Goal: Information Seeking & Learning: Find specific fact

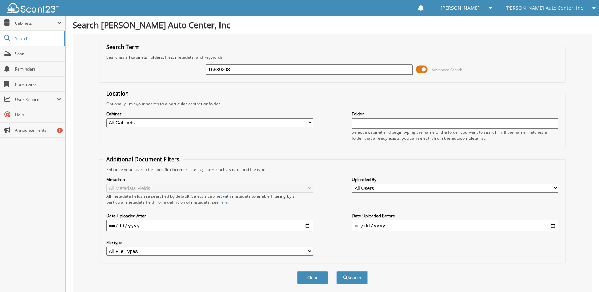
type input "16689208"
click at [336, 271] on button "Search" at bounding box center [351, 277] width 31 height 13
click at [425, 70] on span at bounding box center [422, 69] width 12 height 10
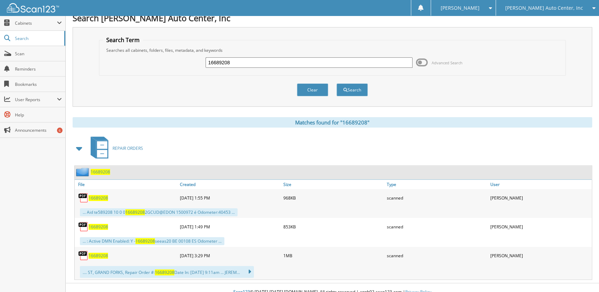
scroll to position [14, 0]
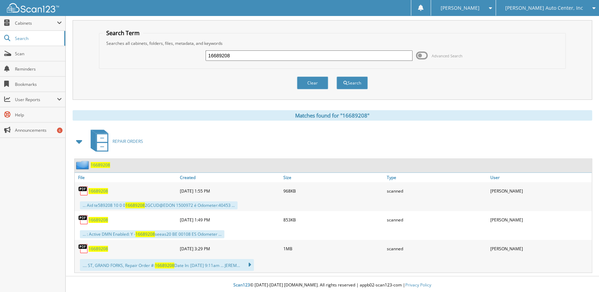
click at [253, 56] on input "16689208" at bounding box center [309, 55] width 207 height 10
paste input "7526"
type input "16687526"
click at [336, 76] on button "Search" at bounding box center [351, 82] width 31 height 13
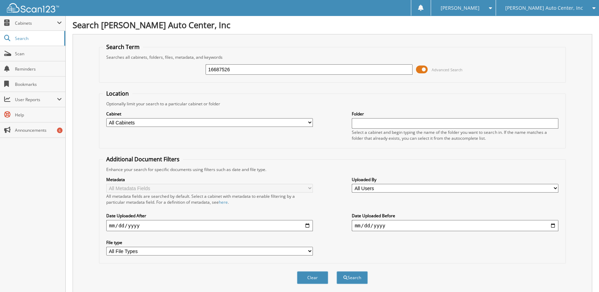
click at [422, 69] on span at bounding box center [422, 69] width 12 height 10
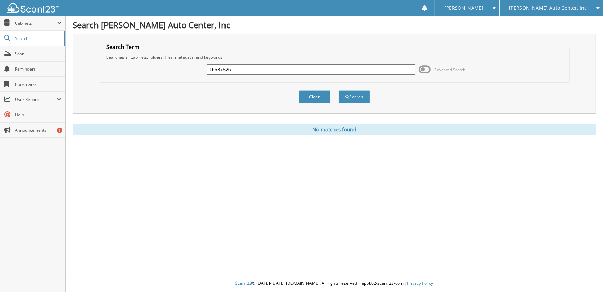
click at [313, 75] on div "16687526 Advanced Search" at bounding box center [334, 69] width 463 height 19
click at [313, 75] on div "16687526" at bounding box center [311, 70] width 208 height 12
click at [312, 74] on div "16687526" at bounding box center [311, 70] width 208 height 12
click at [311, 73] on input "16687526" at bounding box center [311, 69] width 208 height 10
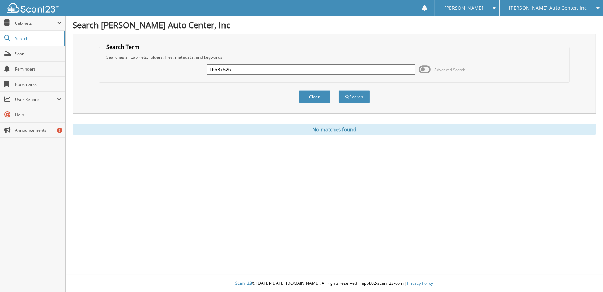
paste input "95912"
type input "16695912"
click at [339, 90] on button "Search" at bounding box center [354, 96] width 31 height 13
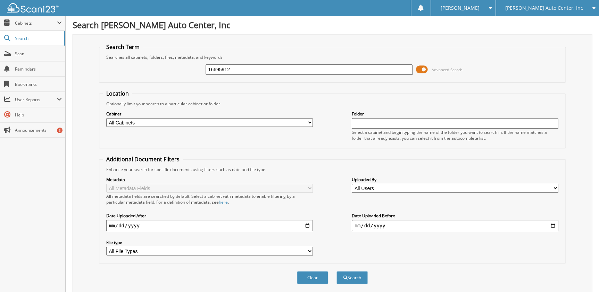
click at [422, 68] on span at bounding box center [422, 69] width 12 height 10
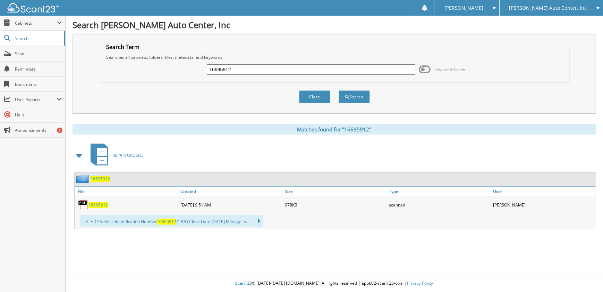
click at [239, 67] on input "16695912" at bounding box center [311, 69] width 208 height 10
paste input "6333"
type input "16696333"
click at [339, 90] on button "Search" at bounding box center [354, 96] width 31 height 13
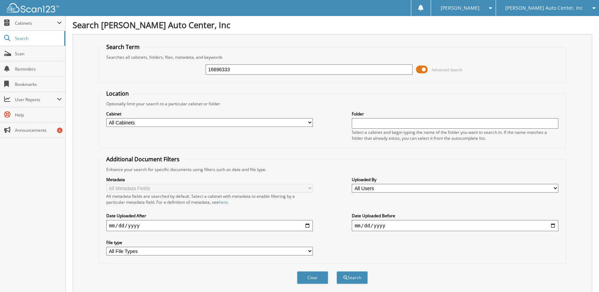
click at [428, 68] on span "Advanced Search" at bounding box center [439, 69] width 47 height 10
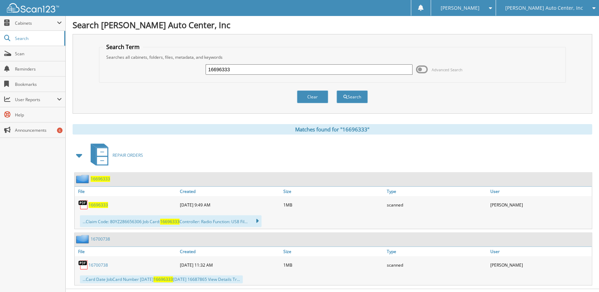
scroll to position [12, 0]
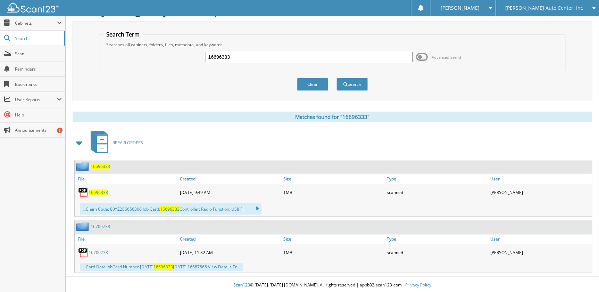
click at [311, 53] on input "16696333" at bounding box center [309, 57] width 207 height 10
paste input "760"
type input "16696760"
click at [336, 78] on button "Search" at bounding box center [351, 84] width 31 height 13
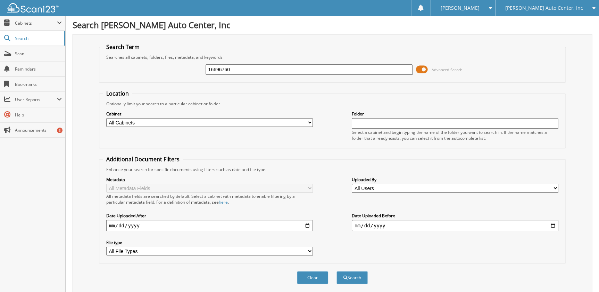
click at [423, 69] on span at bounding box center [422, 69] width 12 height 10
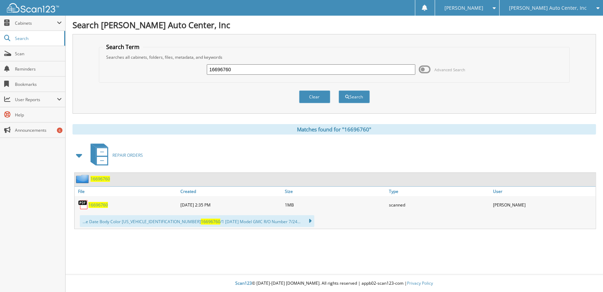
click at [307, 74] on input "16696760" at bounding box center [311, 69] width 208 height 10
click at [307, 73] on input "16696760" at bounding box center [311, 69] width 208 height 10
paste input "5548"
type input "16695548"
click at [339, 90] on button "Search" at bounding box center [354, 96] width 31 height 13
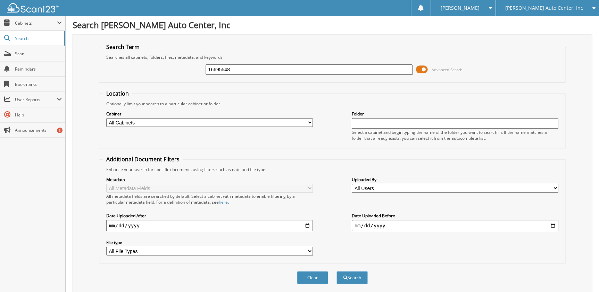
click at [418, 70] on span at bounding box center [422, 69] width 12 height 10
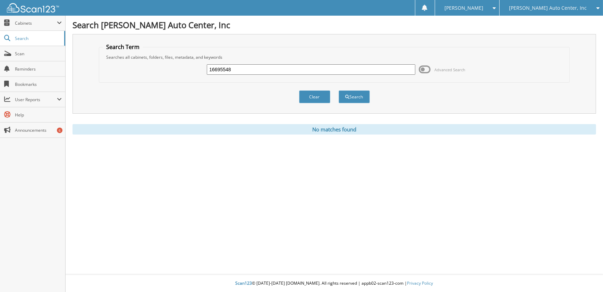
click at [302, 70] on input "16695548" at bounding box center [311, 69] width 208 height 10
paste input "6230"
type input "16696230"
click at [339, 90] on button "Search" at bounding box center [354, 96] width 31 height 13
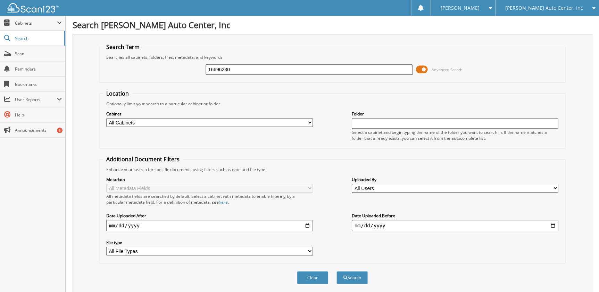
click at [424, 67] on span at bounding box center [422, 69] width 12 height 10
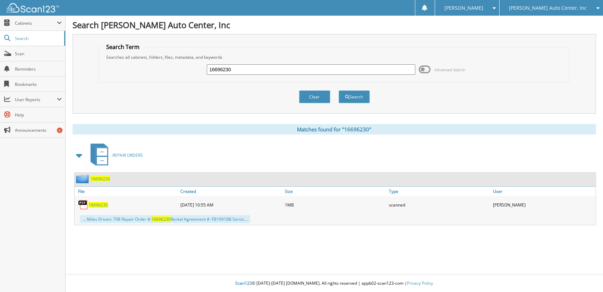
click at [260, 72] on input "16696230" at bounding box center [311, 69] width 208 height 10
paste input "2562"
type input "16692562"
click at [339, 90] on button "Search" at bounding box center [354, 96] width 31 height 13
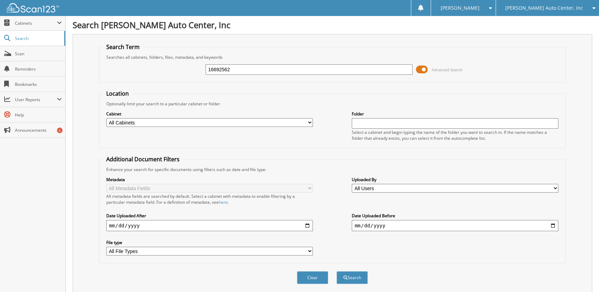
click at [427, 69] on span at bounding box center [422, 69] width 12 height 10
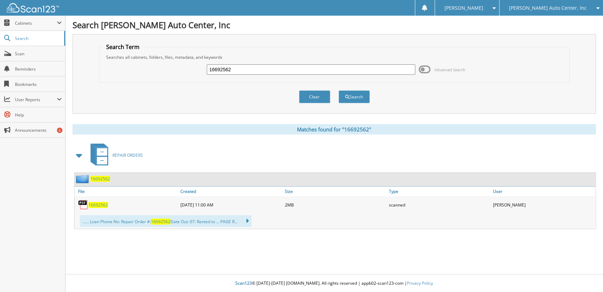
click at [332, 70] on input "16692562" at bounding box center [311, 69] width 208 height 10
paste input "3836"
type input "16693836"
click at [339, 90] on button "Search" at bounding box center [354, 96] width 31 height 13
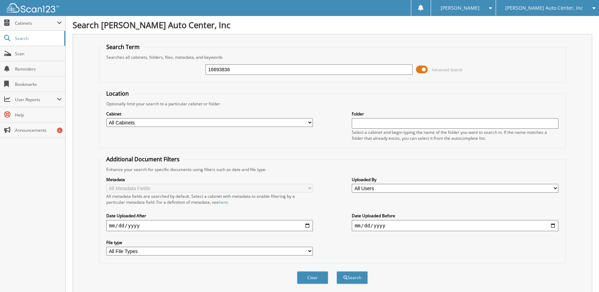
click at [422, 67] on span at bounding box center [422, 69] width 12 height 10
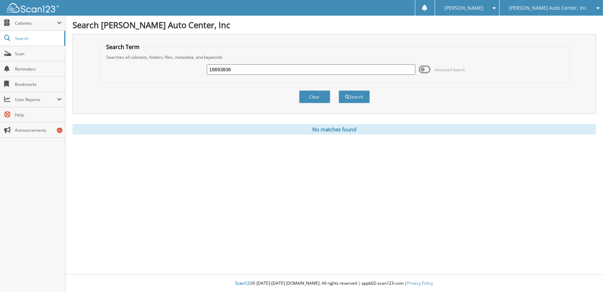
click at [321, 73] on input "16693836" at bounding box center [311, 69] width 208 height 10
paste input "7117"
type input "16697117"
click at [339, 90] on button "Search" at bounding box center [354, 96] width 31 height 13
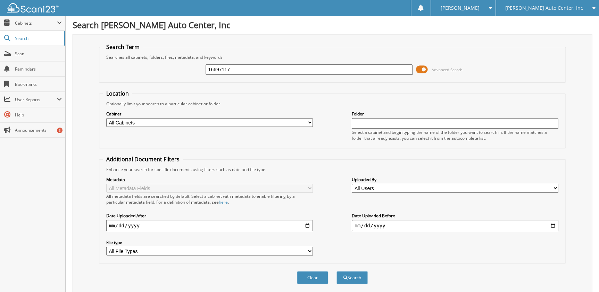
click at [315, 73] on input "16697117" at bounding box center [309, 69] width 207 height 10
paste input "4082"
type input "16694082"
click at [336, 271] on button "Search" at bounding box center [351, 277] width 31 height 13
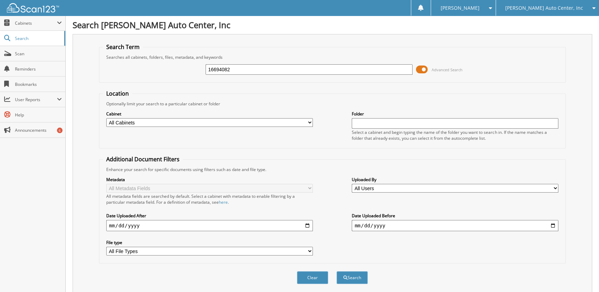
click at [319, 66] on input "16694082" at bounding box center [309, 69] width 207 height 10
paste input "760"
type input "16697602"
click at [336, 271] on button "Search" at bounding box center [351, 277] width 31 height 13
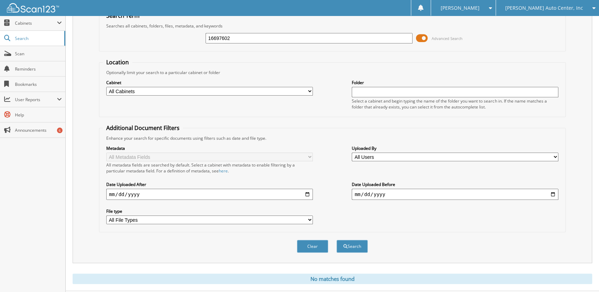
scroll to position [44, 0]
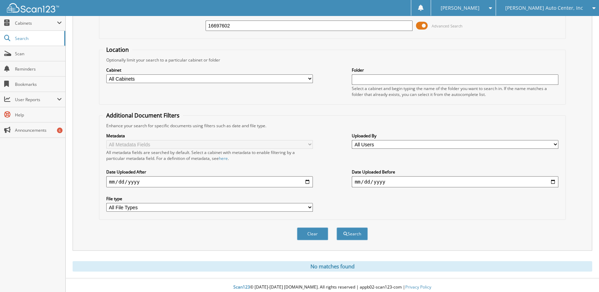
click at [306, 25] on input "16697602" at bounding box center [309, 25] width 207 height 10
paste input "8117"
type input "16698117"
click at [336, 227] on button "Search" at bounding box center [351, 233] width 31 height 13
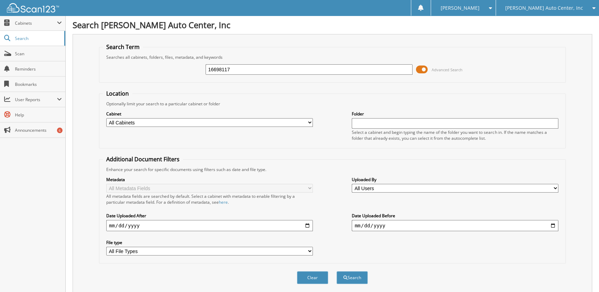
click at [340, 67] on input "16698117" at bounding box center [309, 69] width 207 height 10
paste input "7929"
type input "16697929"
click at [336, 271] on button "Search" at bounding box center [351, 277] width 31 height 13
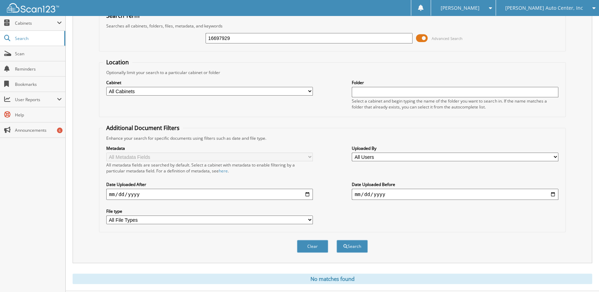
scroll to position [44, 0]
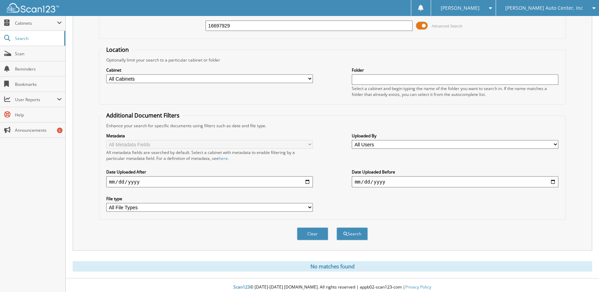
click at [241, 34] on div "16697929 Advanced Search" at bounding box center [332, 25] width 459 height 19
click at [247, 24] on input "16697929" at bounding box center [309, 25] width 207 height 10
paste input "5098"
type input "16695098"
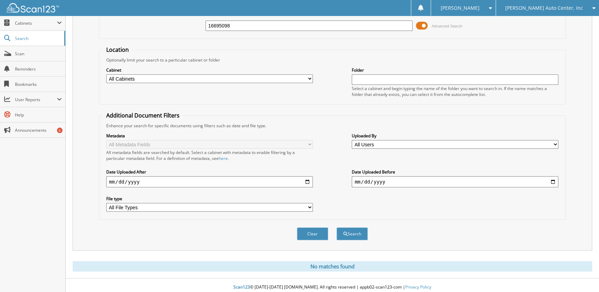
click at [336, 227] on button "Search" at bounding box center [351, 233] width 31 height 13
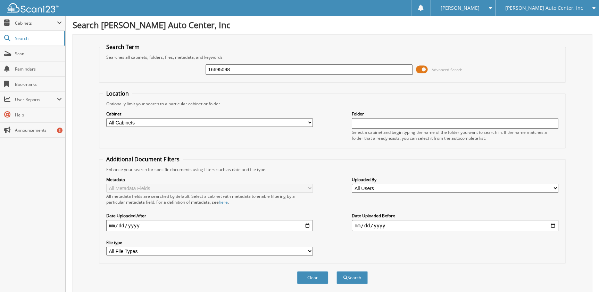
click at [369, 62] on div "16695098 Advanced Search" at bounding box center [332, 69] width 459 height 19
click at [370, 66] on input "16695098" at bounding box center [309, 69] width 207 height 10
paste input "8263"
click at [370, 66] on input "16695098" at bounding box center [309, 69] width 207 height 10
type input "16698263"
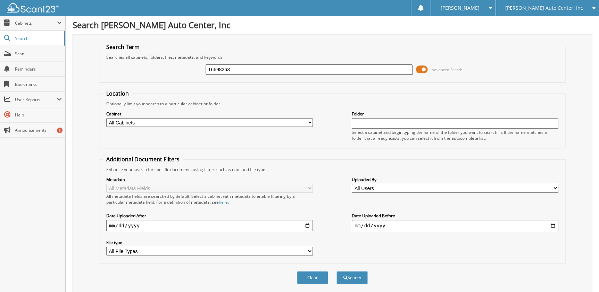
click at [336, 271] on button "Search" at bounding box center [351, 277] width 31 height 13
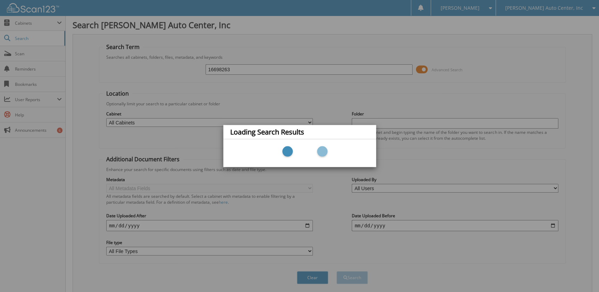
scroll to position [130, 0]
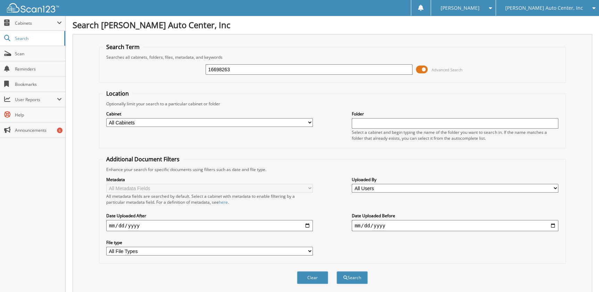
click at [331, 66] on input "16698263" at bounding box center [309, 69] width 207 height 10
paste input "2938"
type input "16692938"
click at [336, 271] on button "Search" at bounding box center [351, 277] width 31 height 13
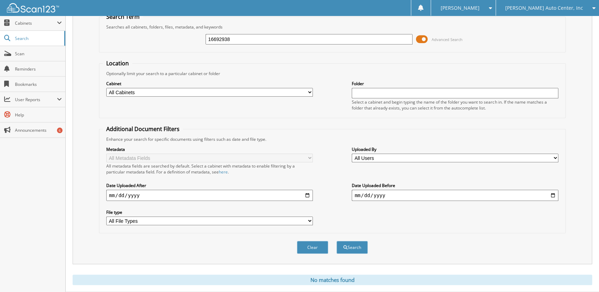
scroll to position [44, 0]
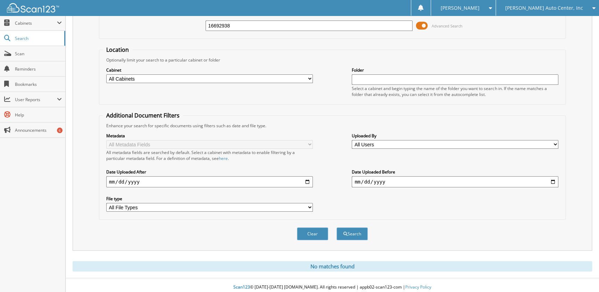
click at [262, 28] on input "16692938" at bounding box center [309, 25] width 207 height 10
paste input "700639"
type input "16700639"
click at [336, 227] on button "Search" at bounding box center [351, 233] width 31 height 13
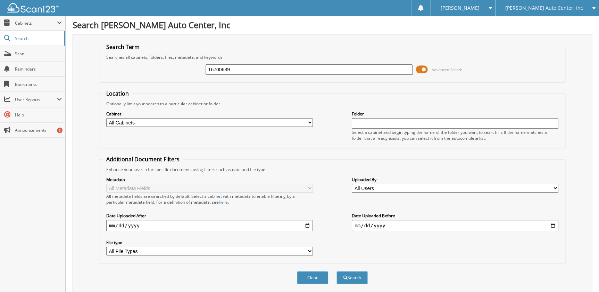
click at [301, 67] on input "16700639" at bounding box center [309, 69] width 207 height 10
paste input "69986"
type input "16699869"
click at [336, 271] on button "Search" at bounding box center [351, 277] width 31 height 13
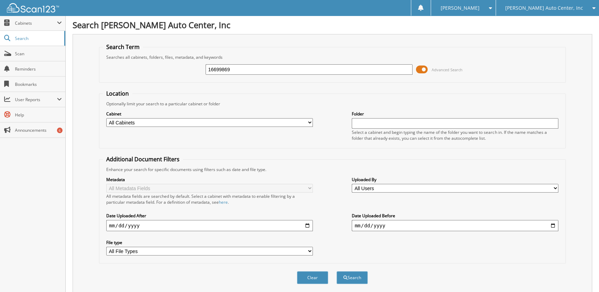
click at [277, 72] on input "16699869" at bounding box center [309, 69] width 207 height 10
paste input "4302"
type input "16694302"
click at [336, 271] on button "Search" at bounding box center [351, 277] width 31 height 13
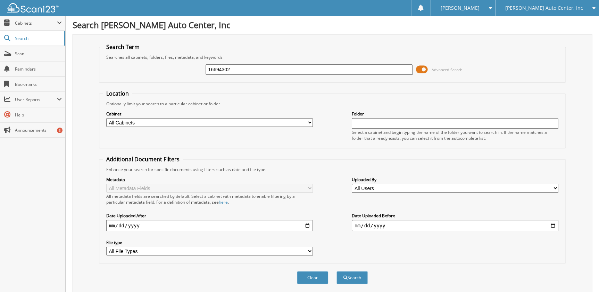
click at [302, 64] on input "16694302" at bounding box center [309, 69] width 207 height 10
paste input "1926"
type input "16691926"
click at [336, 271] on button "Search" at bounding box center [351, 277] width 31 height 13
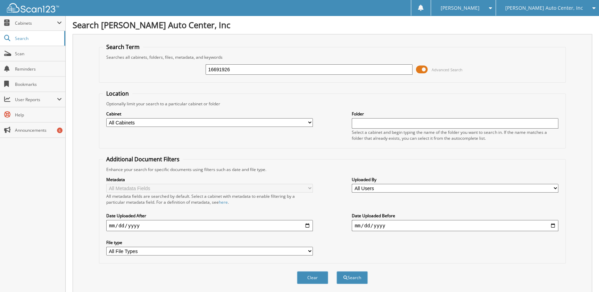
click at [313, 74] on input "16691926" at bounding box center [309, 69] width 207 height 10
paste input "3012"
type input "16693012"
click at [336, 271] on button "Search" at bounding box center [351, 277] width 31 height 13
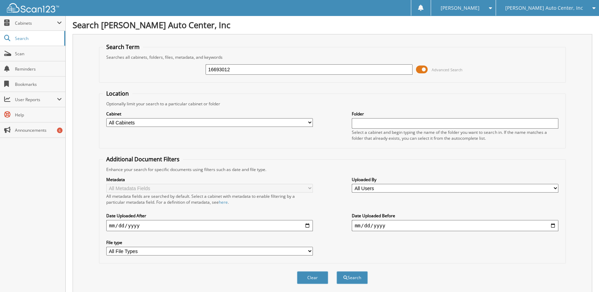
click at [268, 70] on input "16693012" at bounding box center [309, 69] width 207 height 10
paste input "701400"
type input "16701400"
click at [336, 271] on button "Search" at bounding box center [351, 277] width 31 height 13
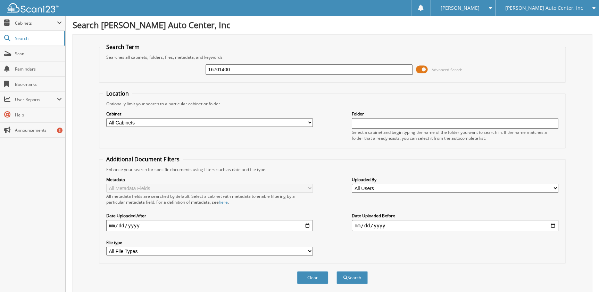
click at [230, 67] on input "16701400" at bounding box center [309, 69] width 207 height 10
paste input "697951"
type input "16697951"
click at [336, 271] on button "Search" at bounding box center [351, 277] width 31 height 13
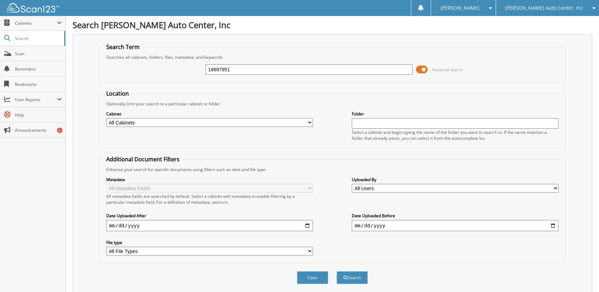
click at [257, 59] on div "Searches all cabinets, folders, files, metadata, and keywords" at bounding box center [332, 57] width 459 height 6
click at [254, 69] on input "16697951" at bounding box center [309, 69] width 207 height 10
paste input "6883"
type input "16696883"
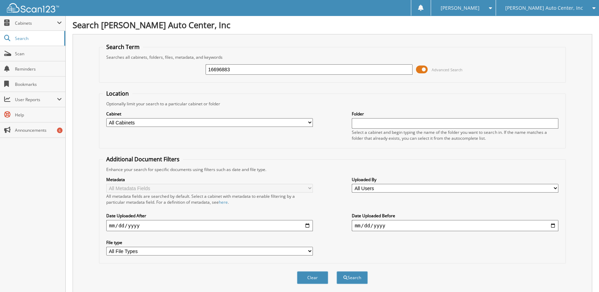
click at [336, 271] on button "Search" at bounding box center [351, 277] width 31 height 13
click at [270, 64] on input "16696883" at bounding box center [309, 69] width 207 height 10
paste input "8917"
type input "16698917"
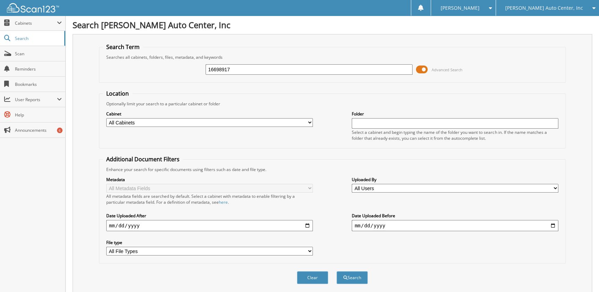
click at [336, 271] on button "Search" at bounding box center [351, 277] width 31 height 13
click at [255, 71] on input "16698917" at bounding box center [309, 69] width 207 height 10
paste input "7806"
type input "16697806"
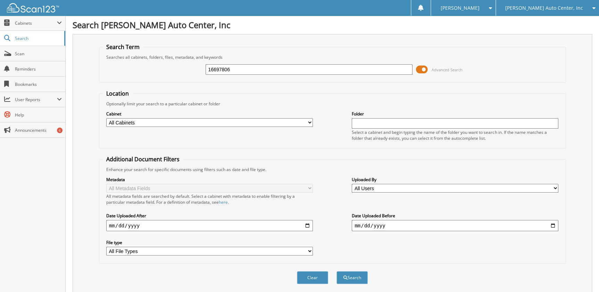
click at [336, 271] on button "Search" at bounding box center [351, 277] width 31 height 13
click at [286, 71] on input "16697806" at bounding box center [309, 69] width 207 height 10
paste input "701414"
type input "16701414"
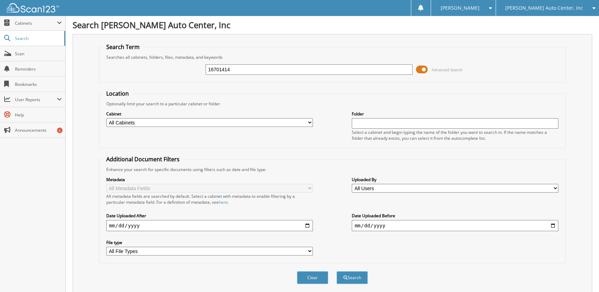
click at [336, 271] on button "Search" at bounding box center [351, 277] width 31 height 13
